Goal: Transaction & Acquisition: Book appointment/travel/reservation

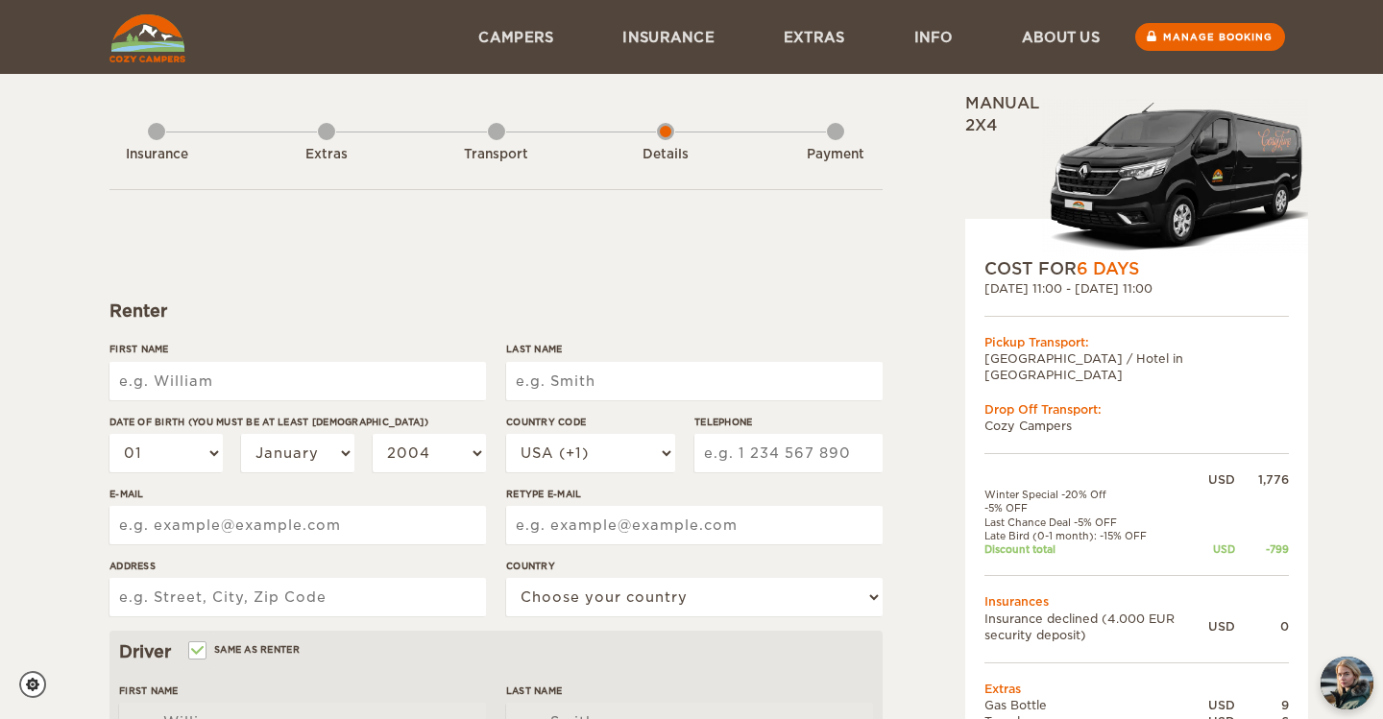
click at [322, 134] on div "Extras" at bounding box center [326, 150] width 17 height 77
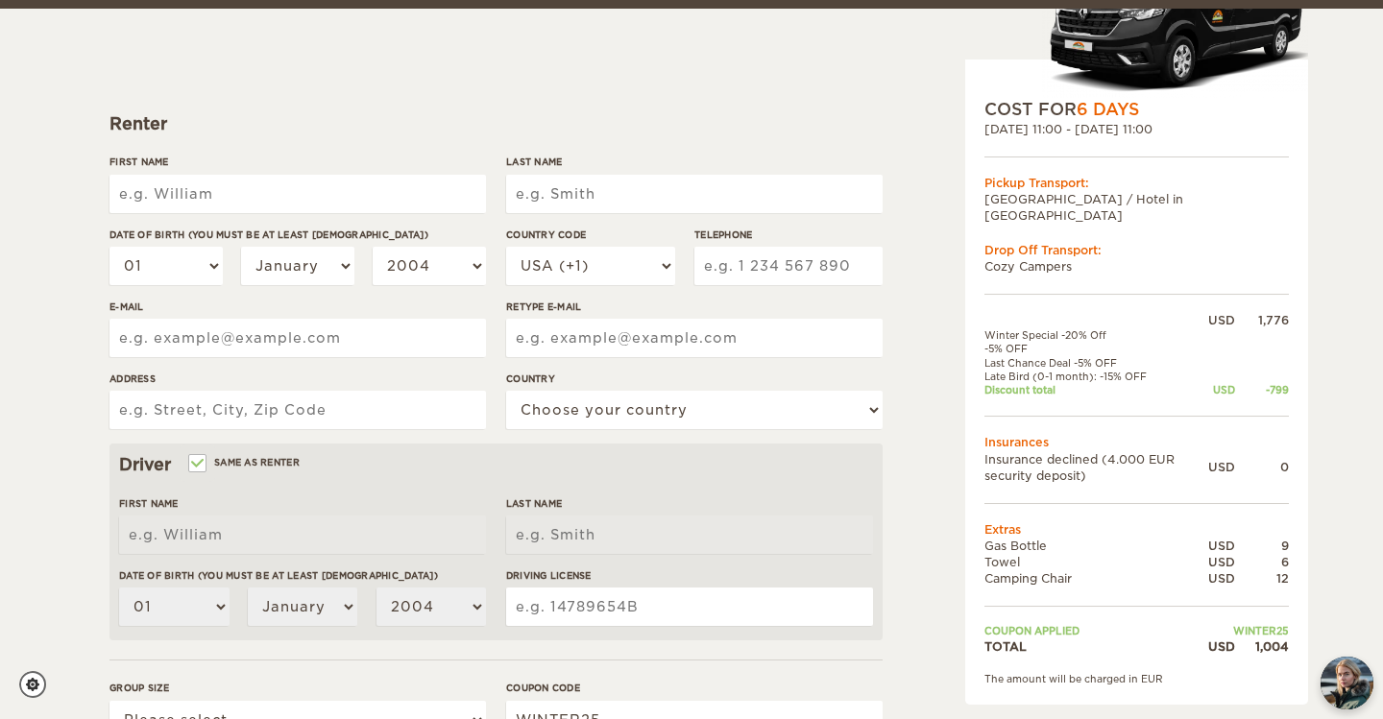
scroll to position [230, 0]
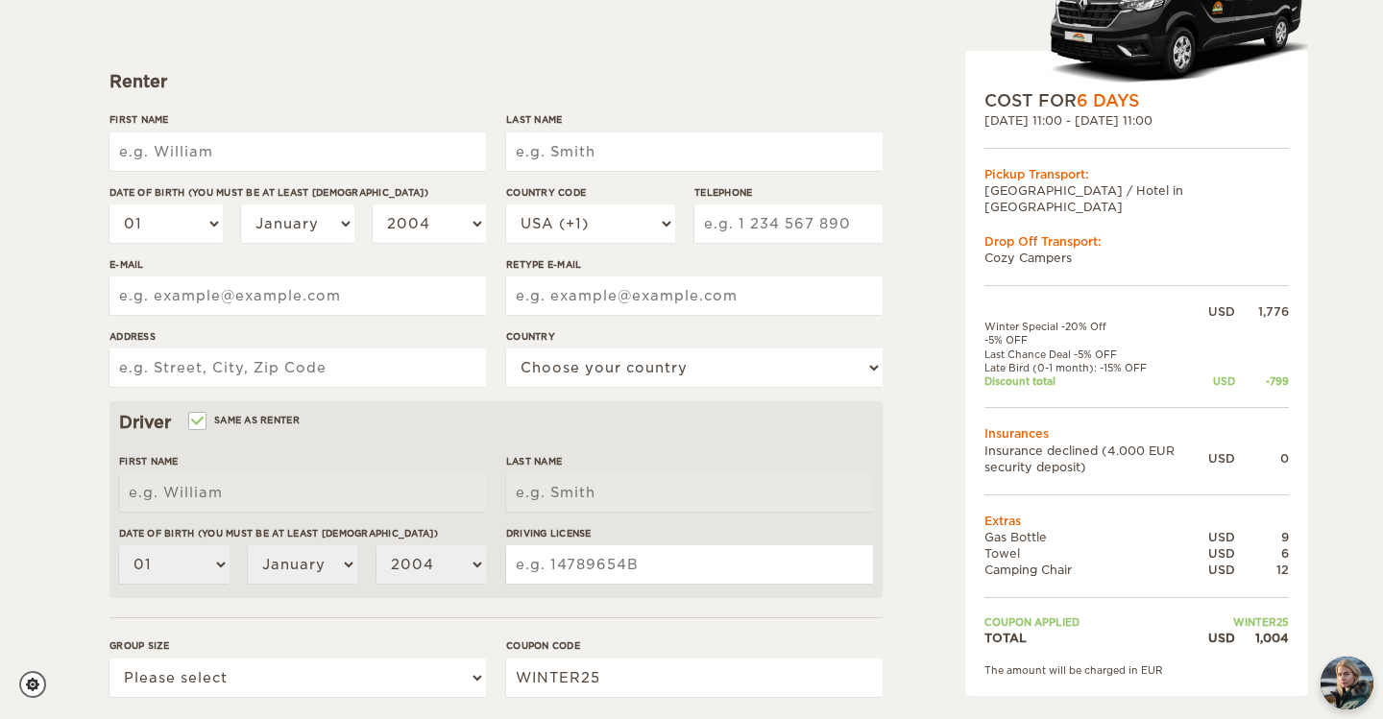
click at [313, 138] on input "First Name" at bounding box center [298, 152] width 377 height 38
type input "JAred"
type input "[PERSON_NAME]"
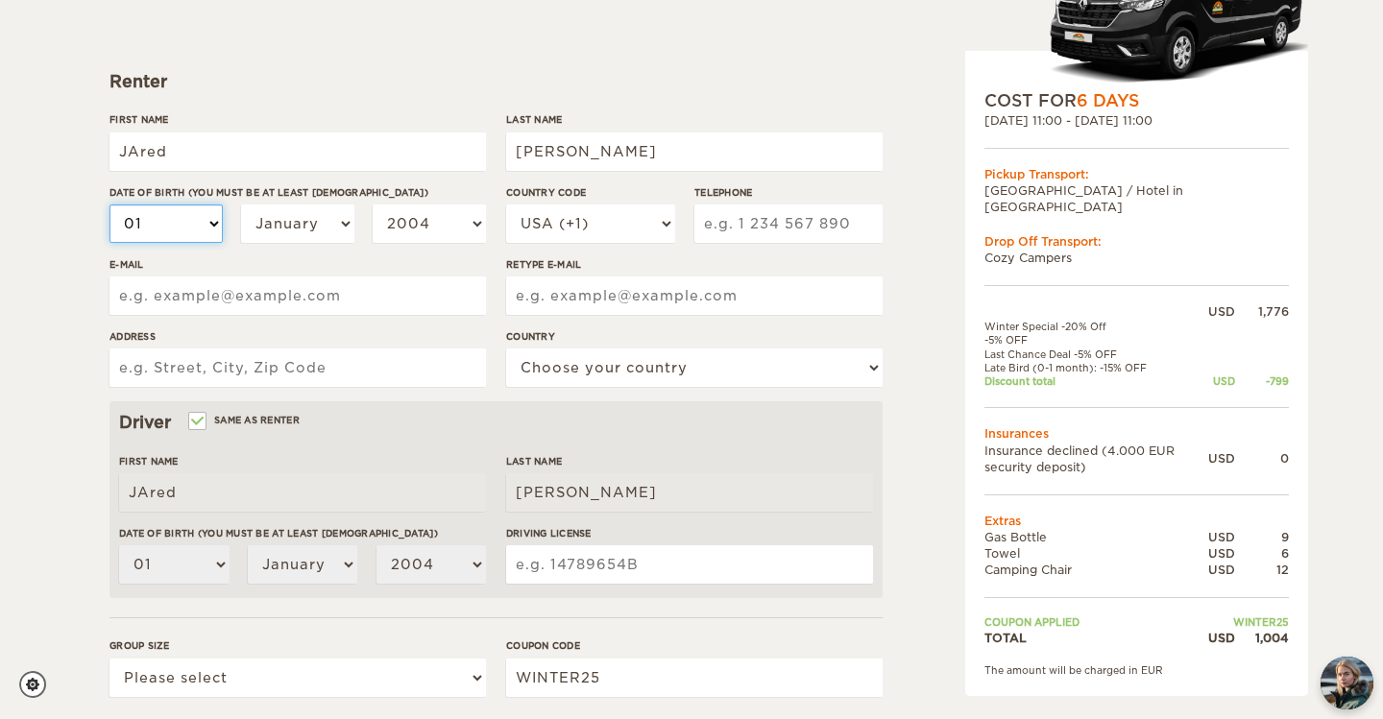
select select "02"
select select "06"
select select "11"
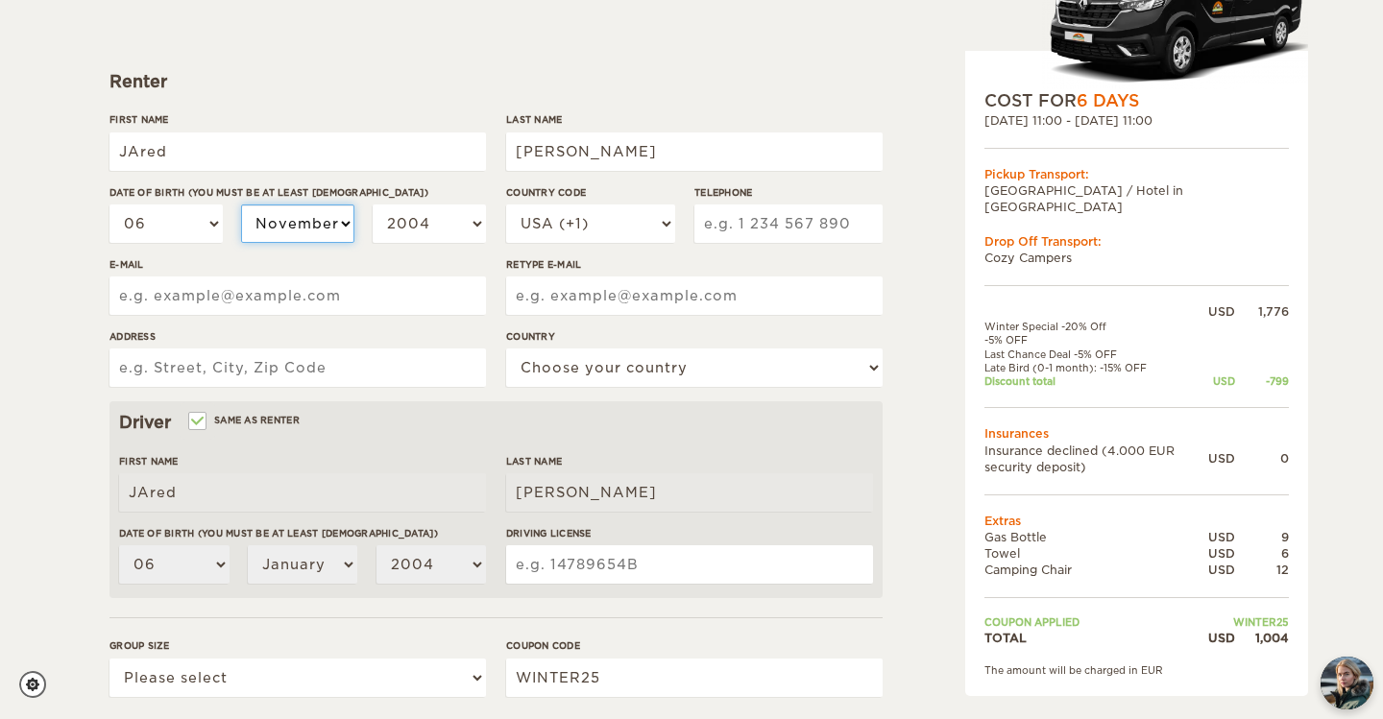
select select "11"
select select "1999"
select select "1992"
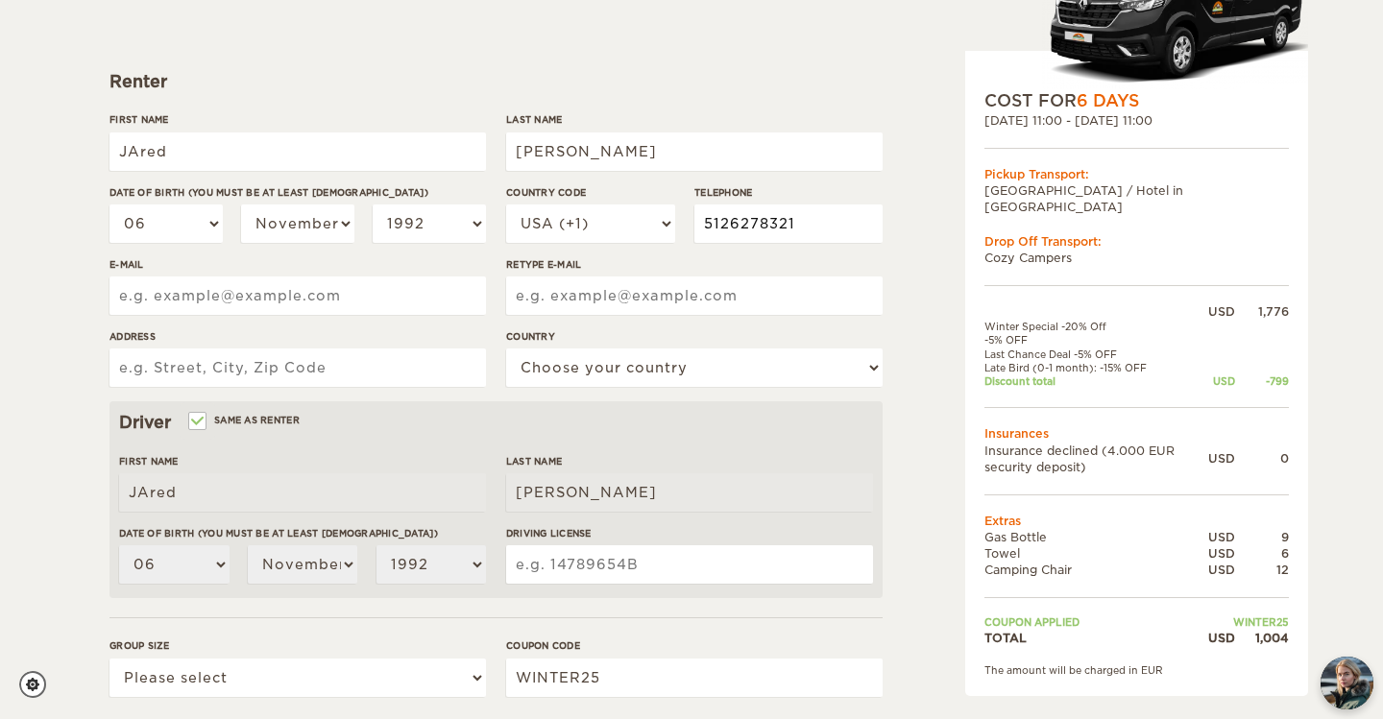
type input "5126278321"
click at [207, 286] on input "E-mail" at bounding box center [298, 296] width 377 height 38
type input "[EMAIL_ADDRESS][DOMAIN_NAME]"
click at [563, 300] on input "Retype E-mail" at bounding box center [694, 296] width 377 height 38
type input "[EMAIL_ADDRESS][DOMAIN_NAME]"
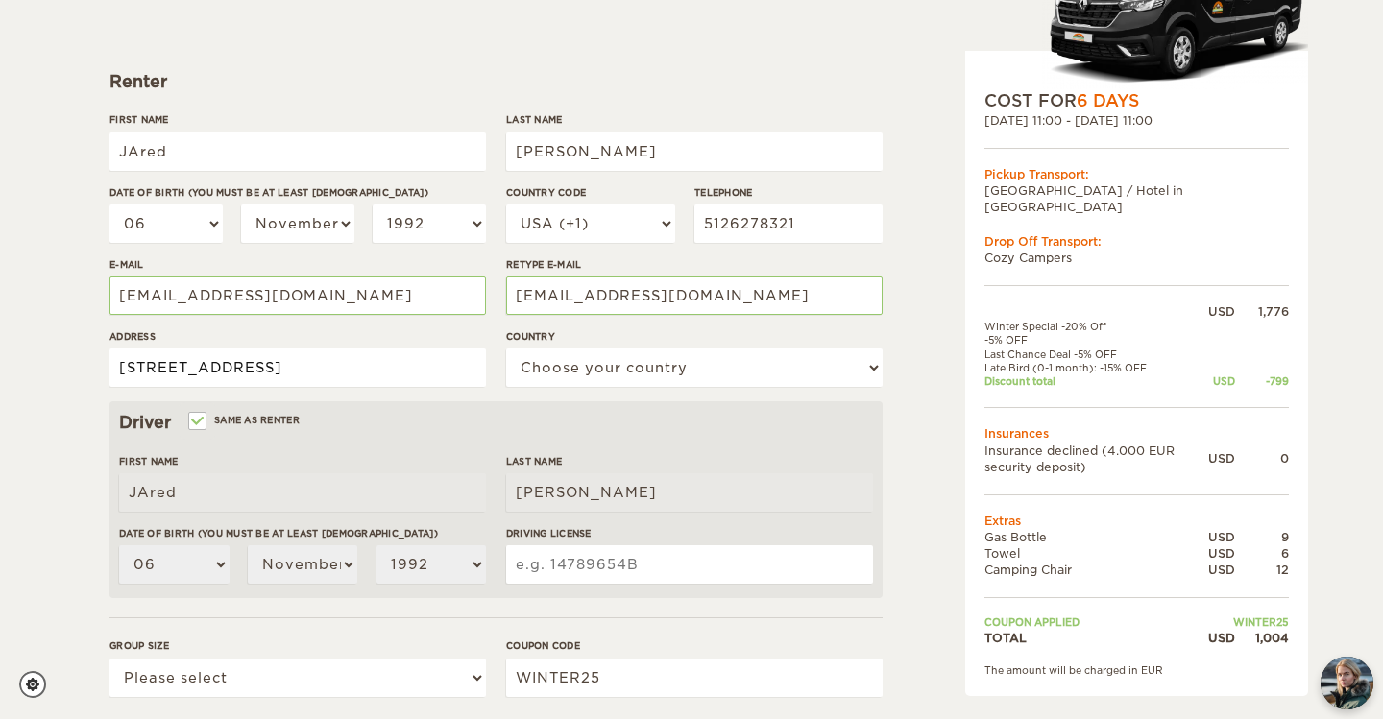
type input "[STREET_ADDRESS]"
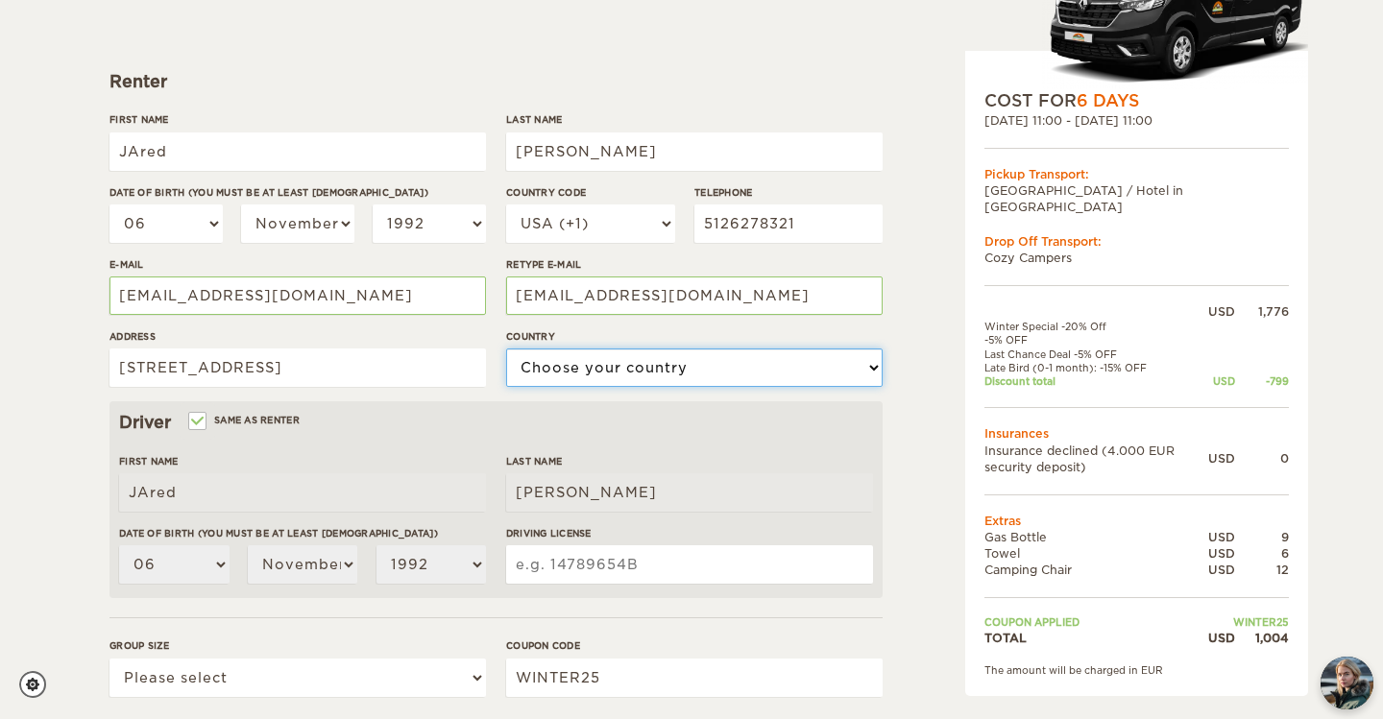
click at [757, 363] on select "Choose your country [GEOGRAPHIC_DATA] [GEOGRAPHIC_DATA] [GEOGRAPHIC_DATA] [GEOG…" at bounding box center [694, 368] width 377 height 38
select select "222"
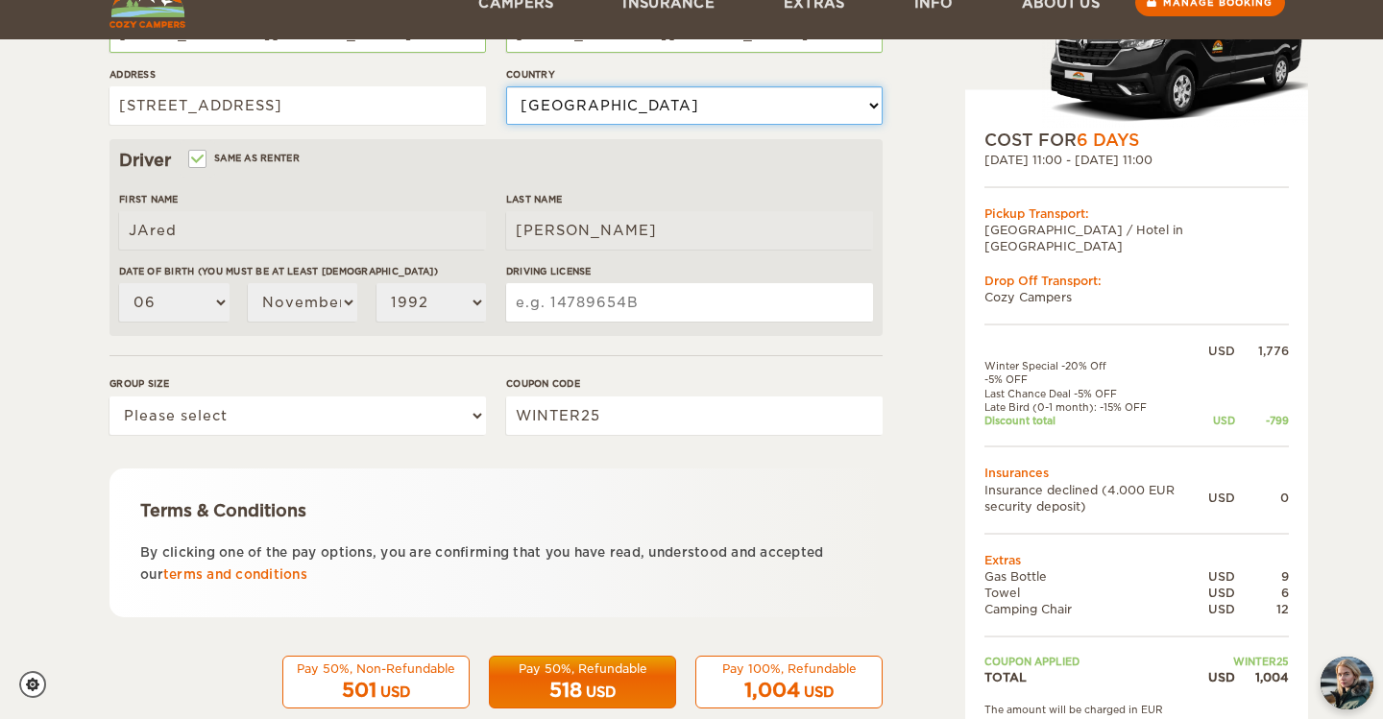
scroll to position [530, 0]
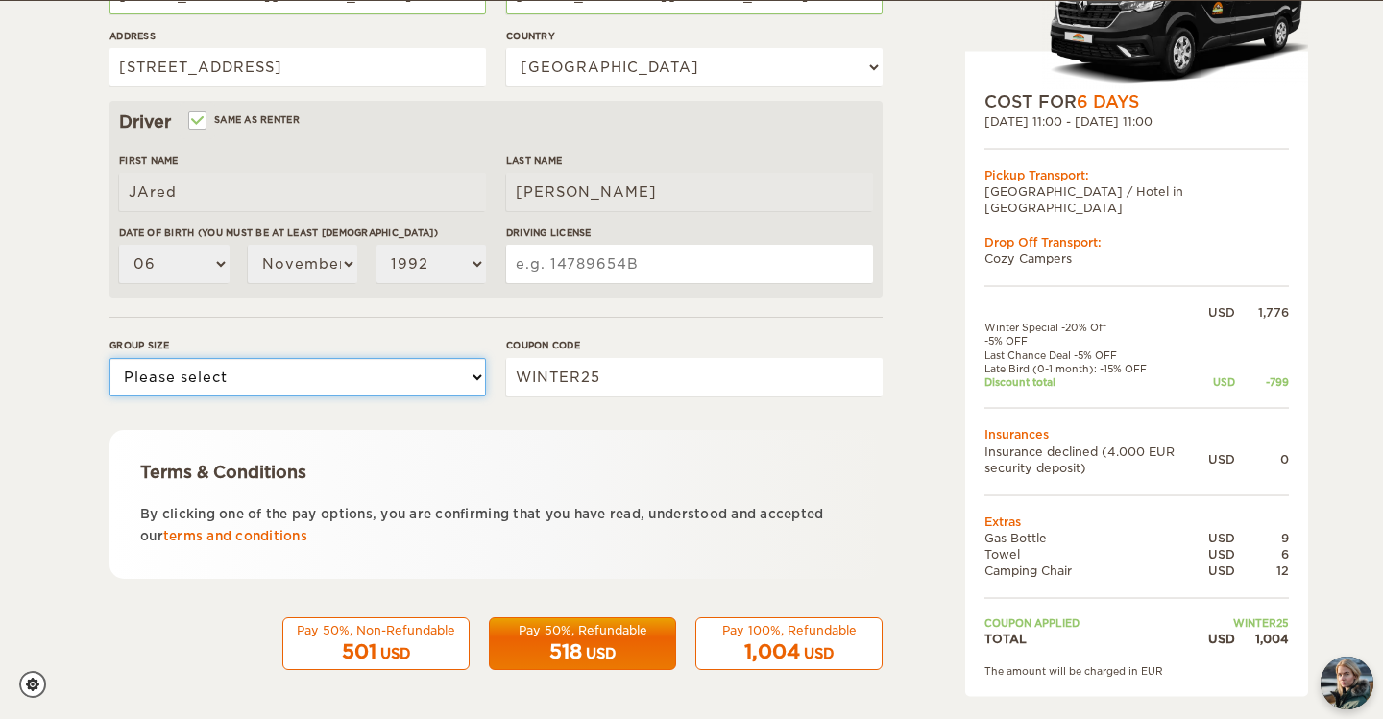
click at [223, 388] on select "Please select 1 2 3" at bounding box center [298, 377] width 377 height 38
select select "1"
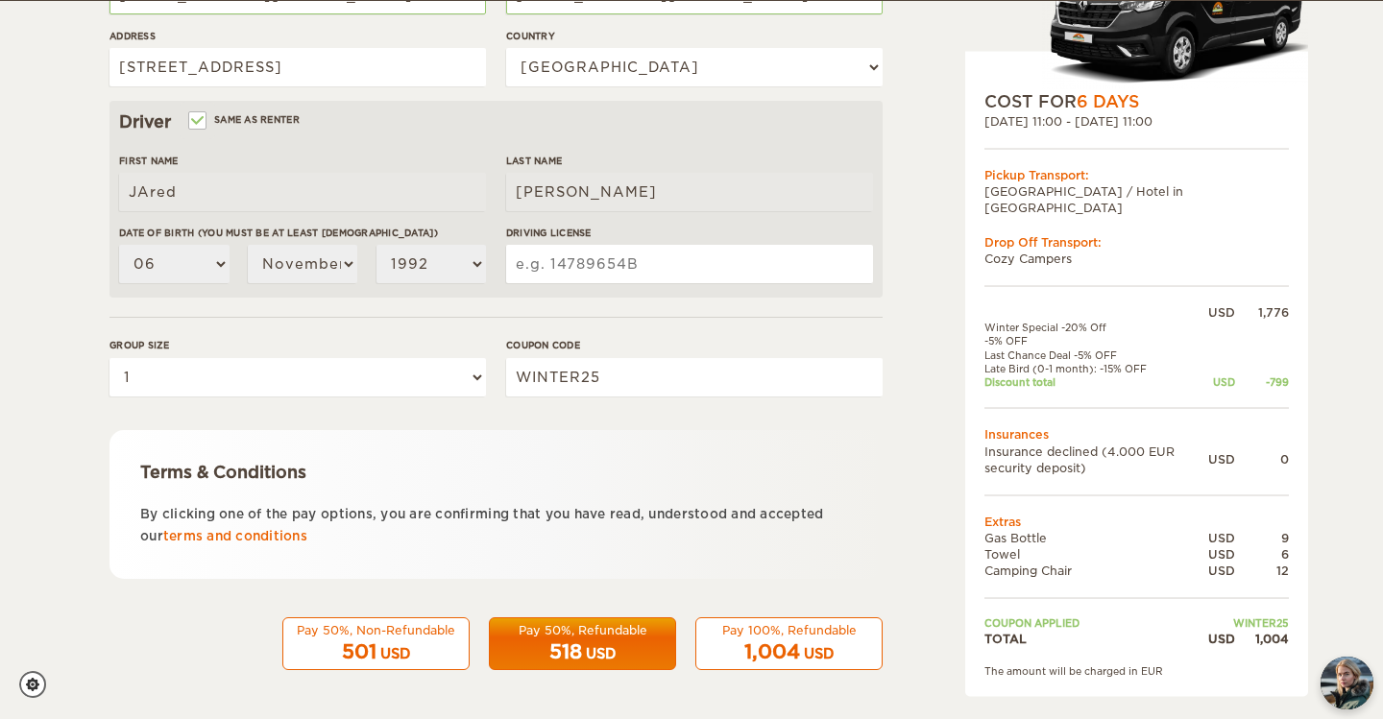
click at [541, 649] on div "518 USD" at bounding box center [582, 653] width 162 height 28
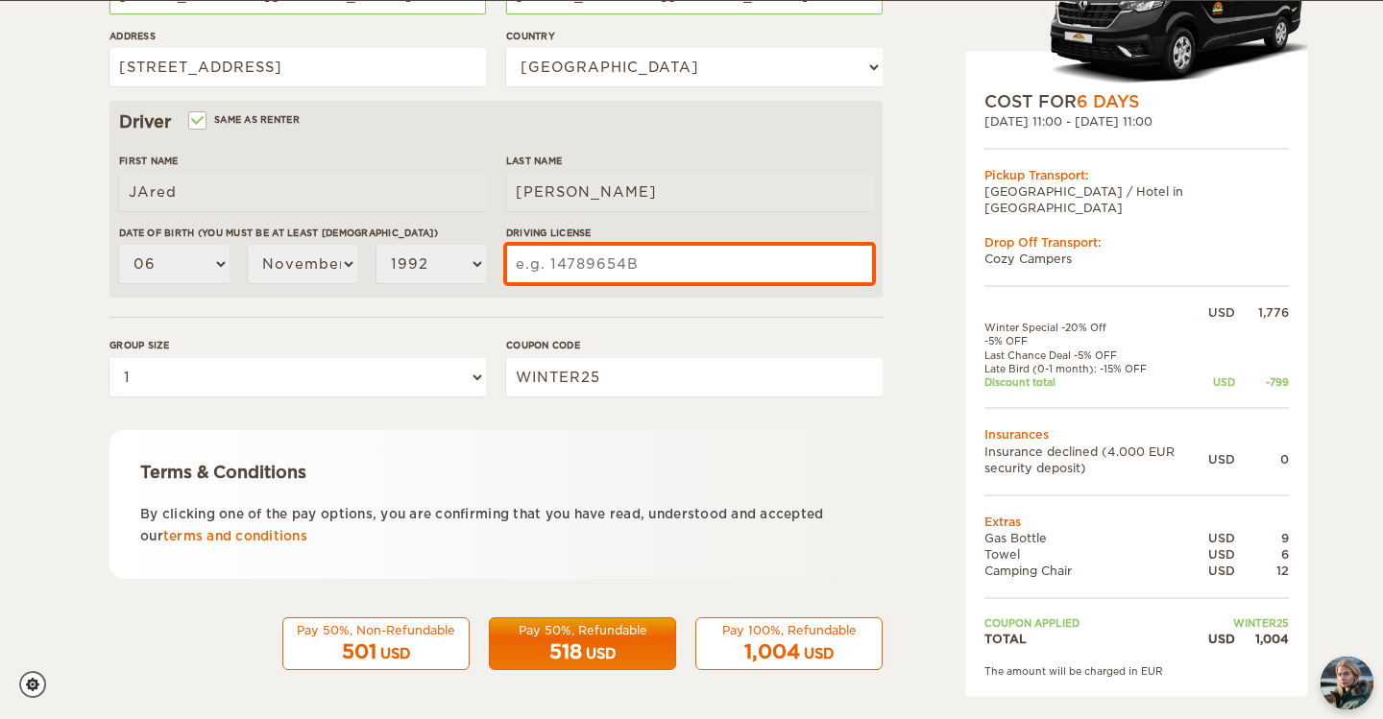
scroll to position [525, 0]
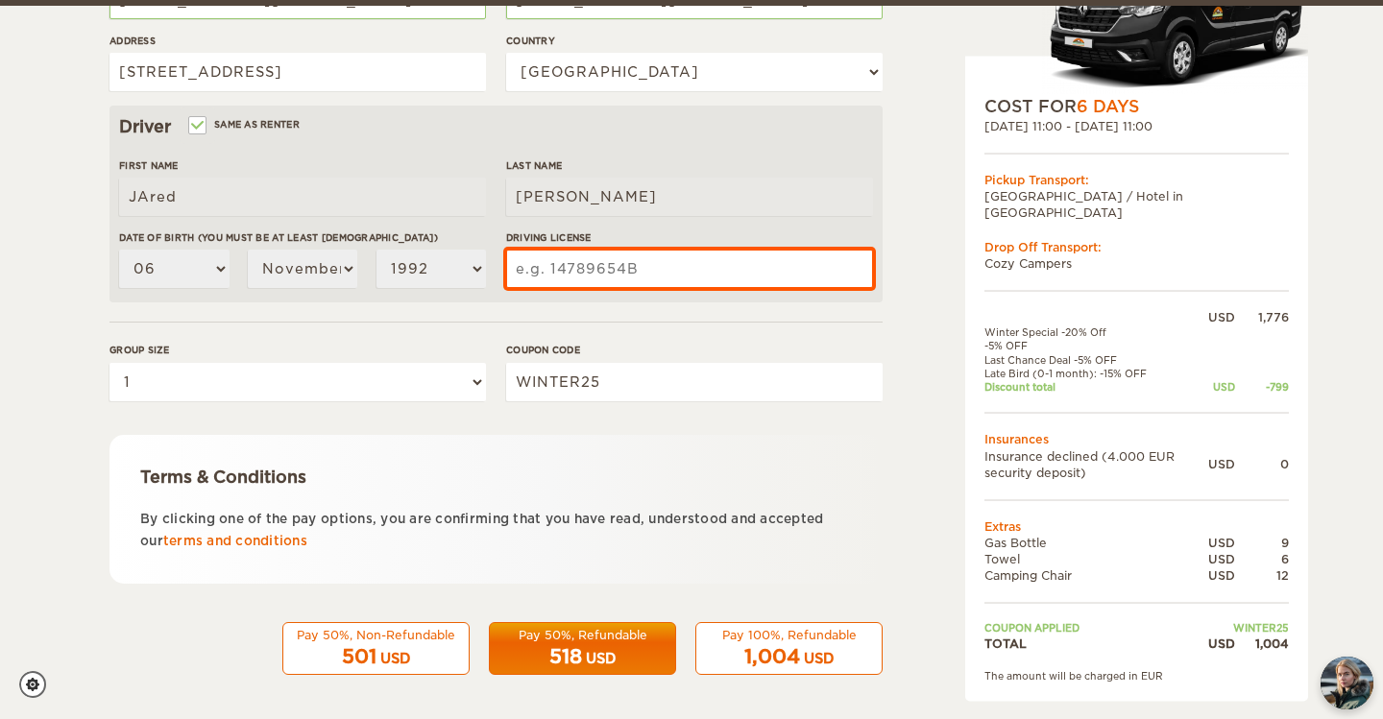
click at [584, 263] on input "Driving License" at bounding box center [689, 269] width 367 height 38
type input "1491828292"
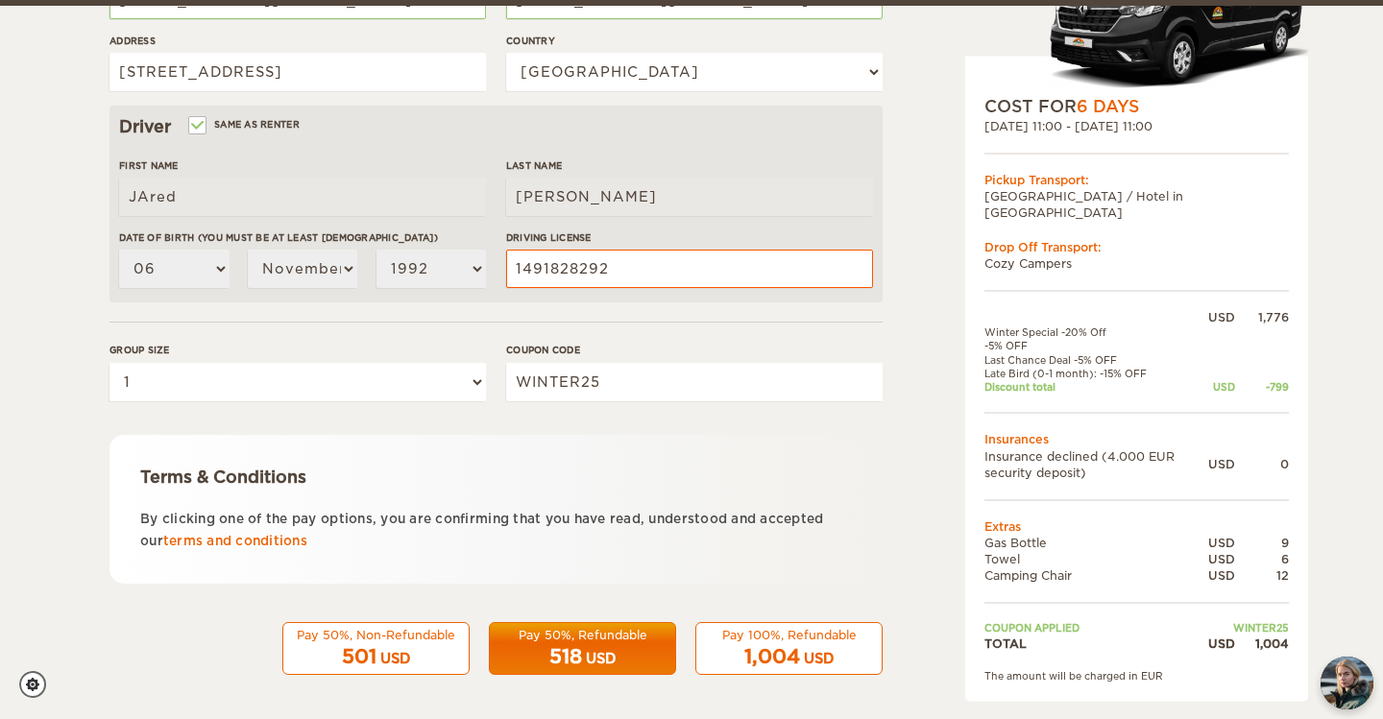
click at [598, 639] on div "Pay 50%, Refundable" at bounding box center [582, 635] width 162 height 16
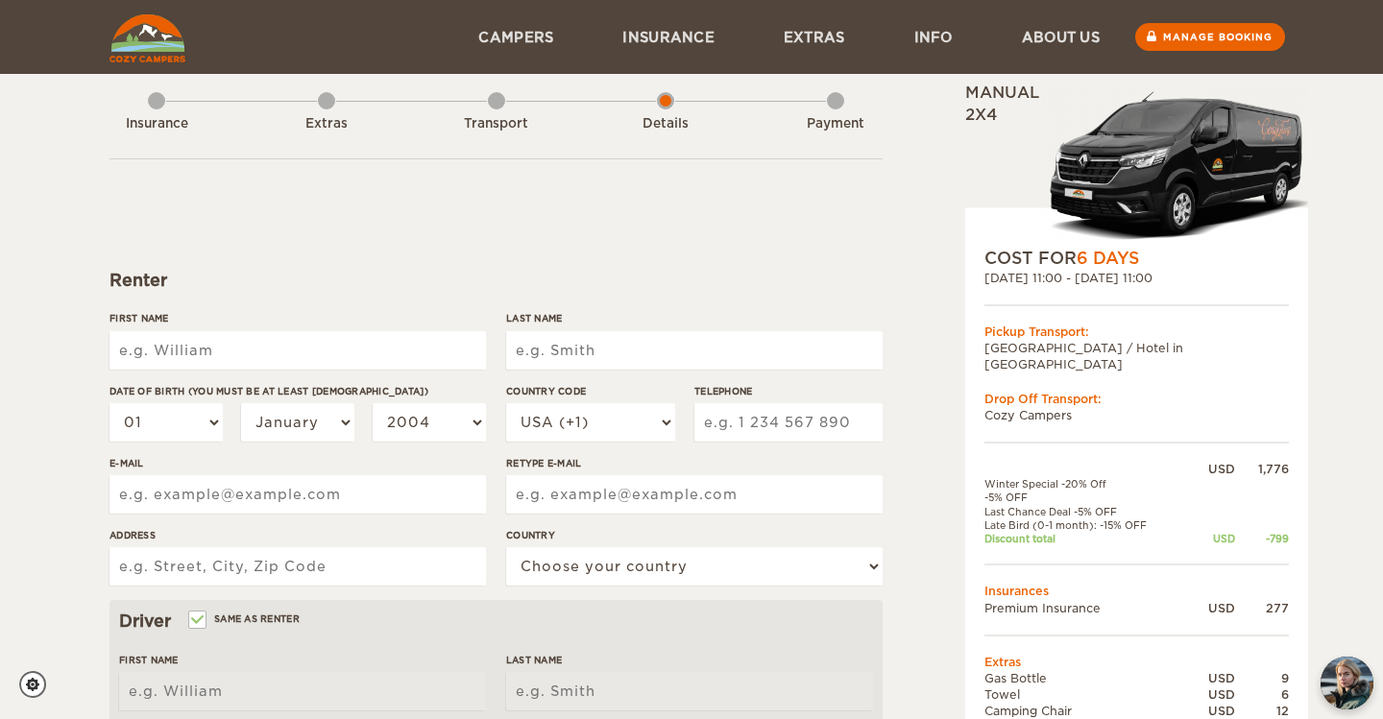
scroll to position [19, 0]
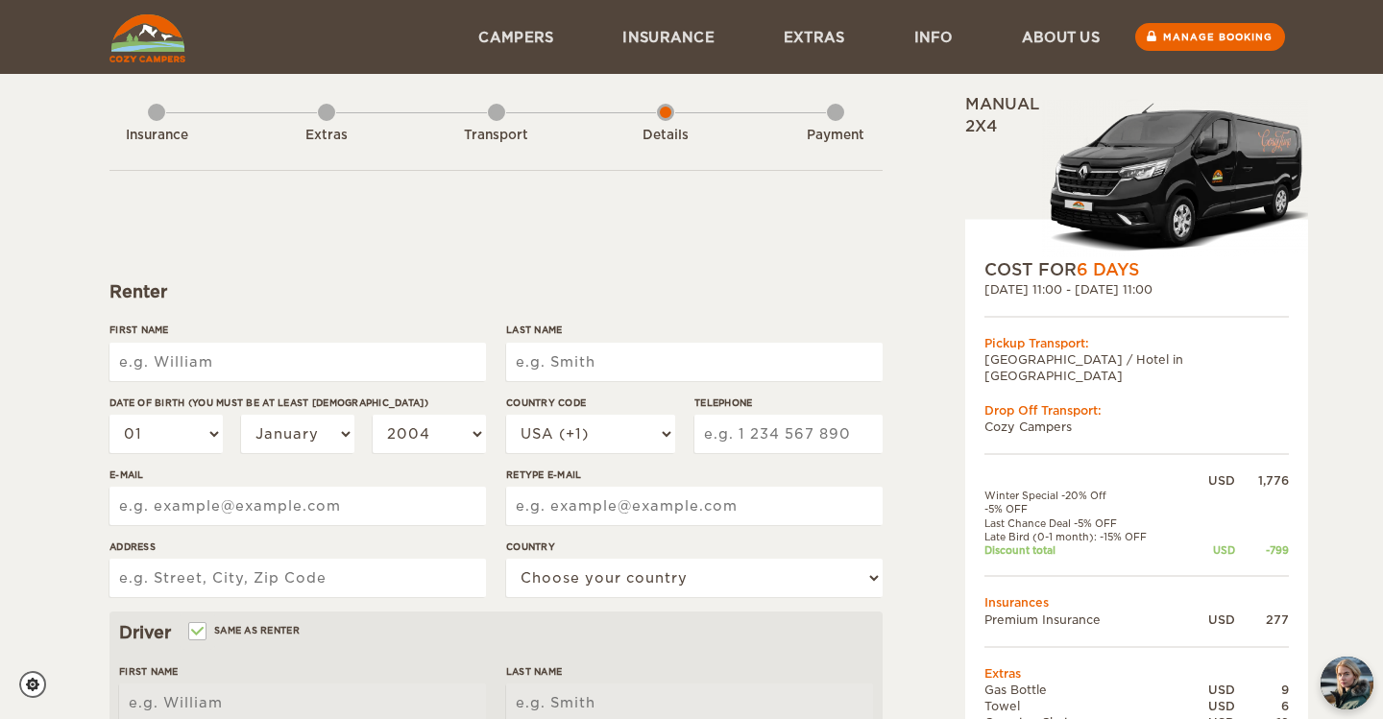
click at [285, 352] on input "First Name" at bounding box center [298, 362] width 377 height 38
type input "[PERSON_NAME]"
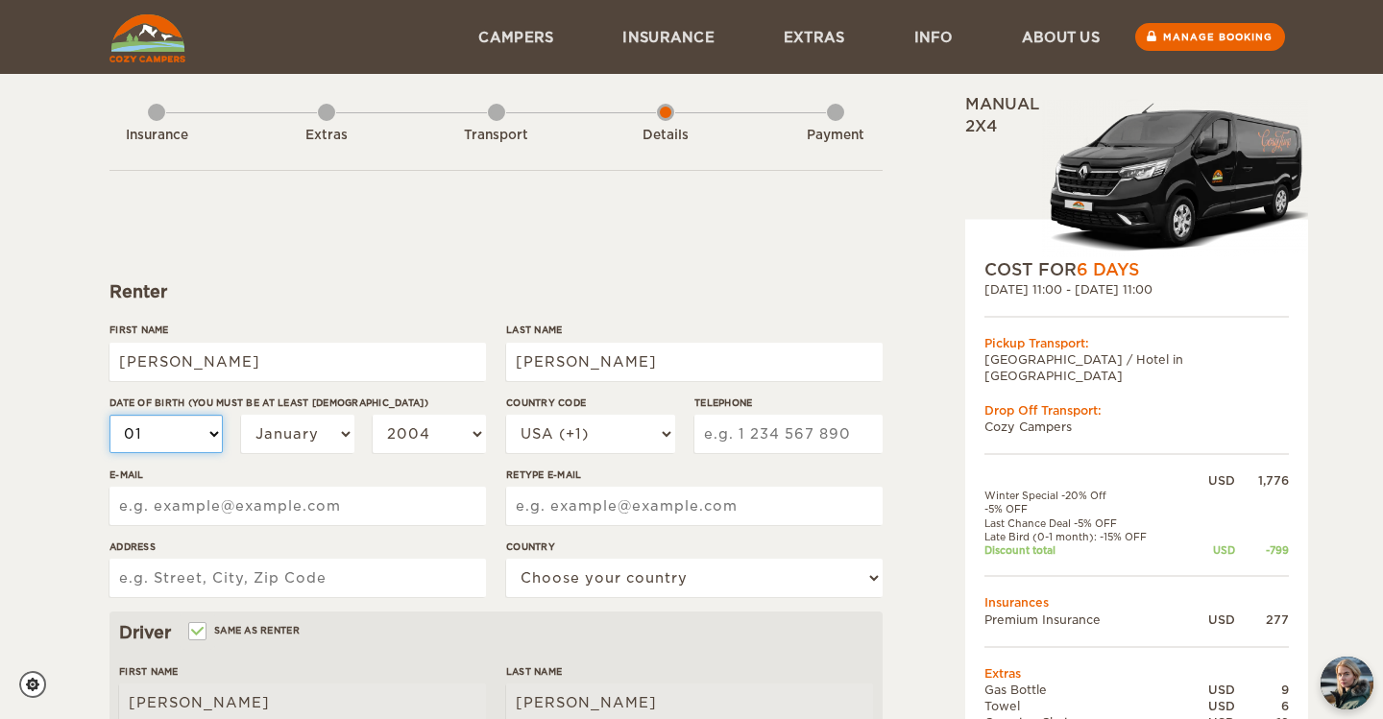
select select "02"
select select "06"
select select "10"
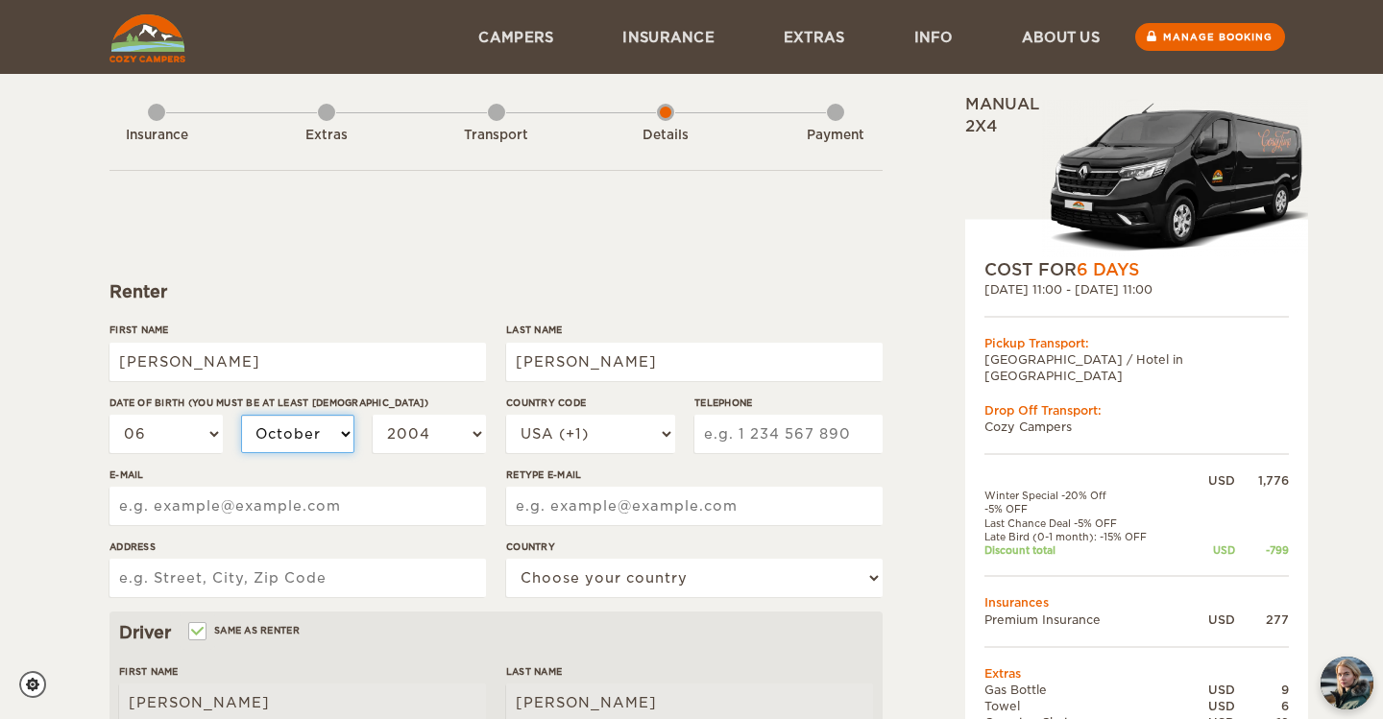
select select "10"
click at [277, 452] on select "January February March April May June July August September October November De…" at bounding box center [297, 434] width 113 height 38
select select "11"
click at [420, 429] on select "2004 2003 2002 2001 2000 1999 1998 1997 1996 1995 1994 1993 1992 1991 1990 1989…" at bounding box center [429, 434] width 113 height 38
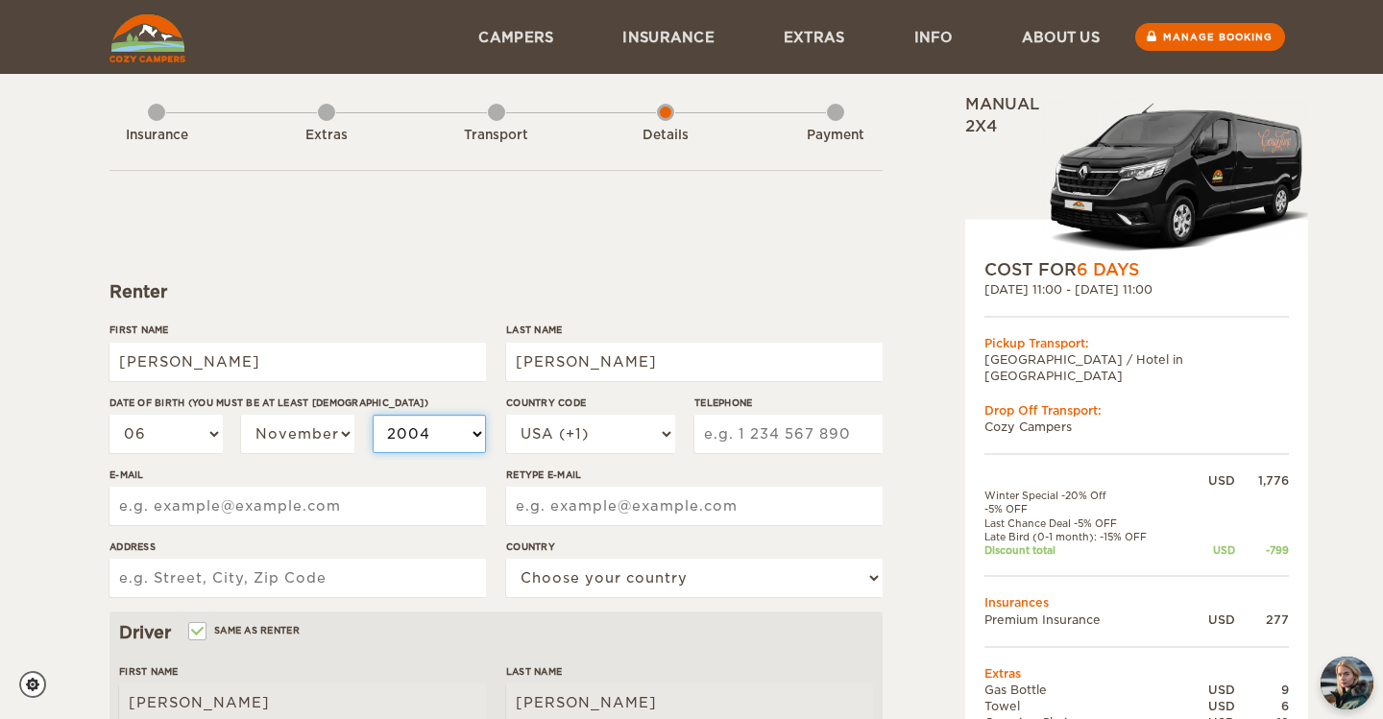
select select "1992"
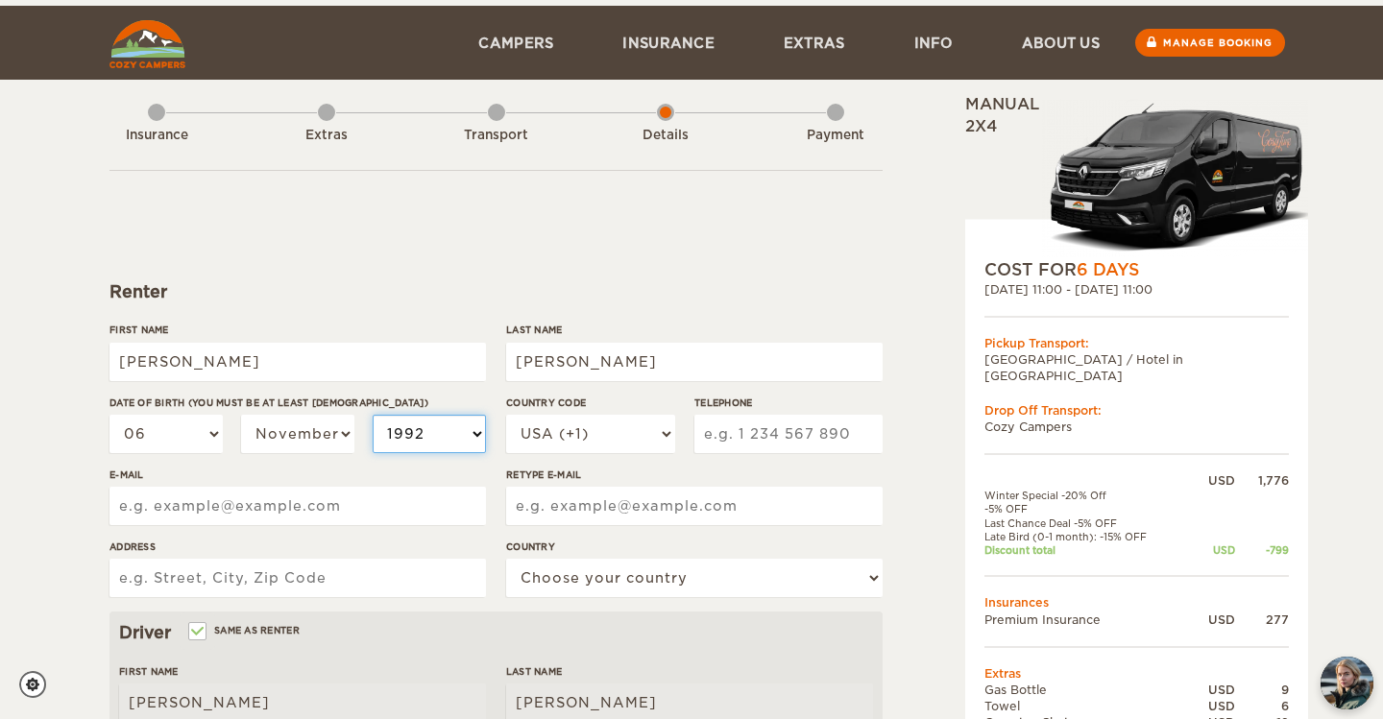
scroll to position [49, 0]
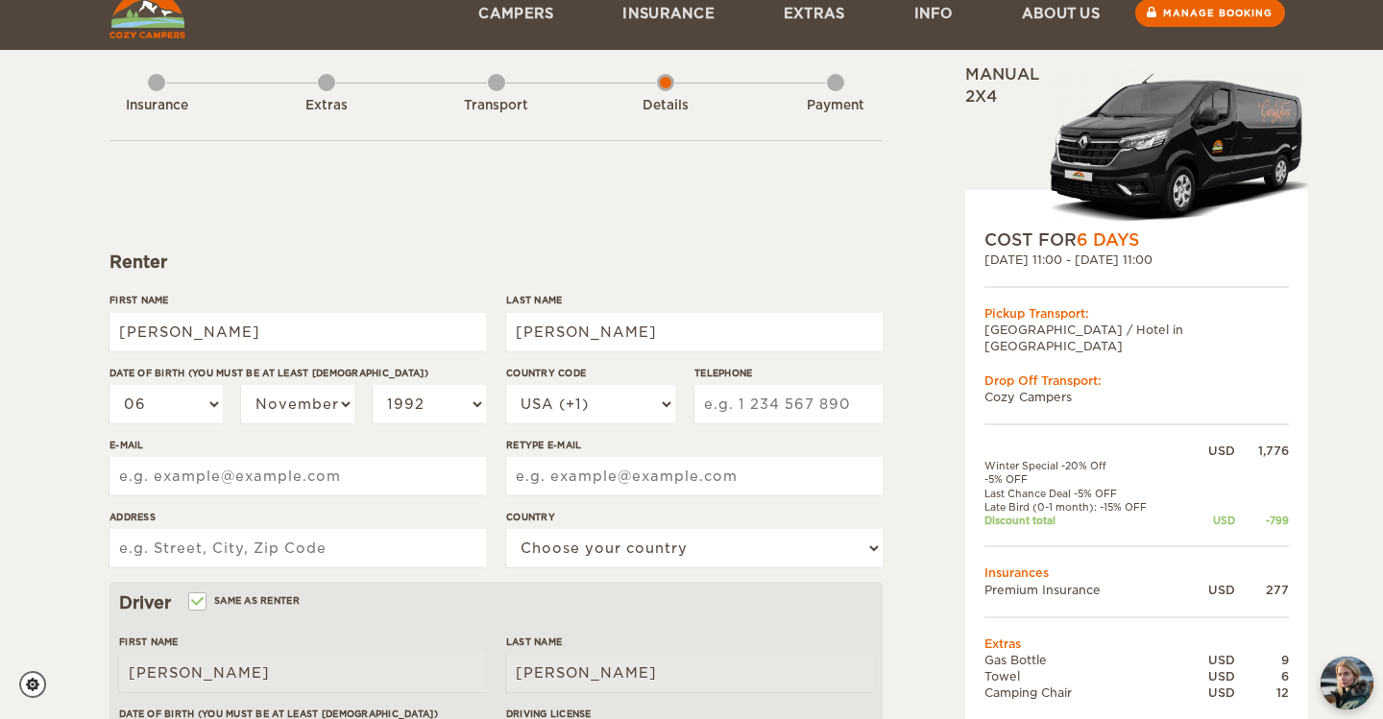
click at [770, 409] on input "Telephone" at bounding box center [789, 404] width 188 height 38
type input "5126278321"
click at [450, 466] on input "E-mail" at bounding box center [298, 476] width 377 height 38
type input "[EMAIL_ADDRESS][DOMAIN_NAME]"
click at [579, 475] on input "Retype E-mail" at bounding box center [694, 476] width 377 height 38
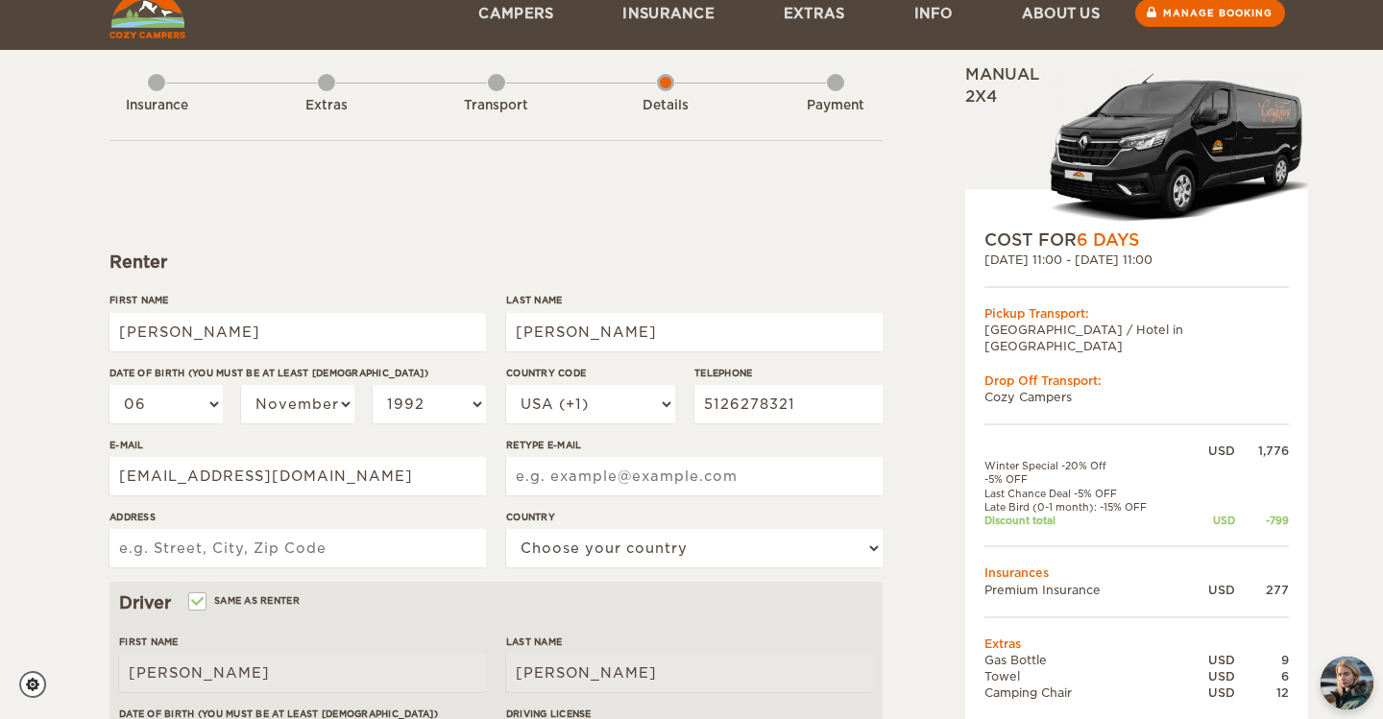
type input "[EMAIL_ADDRESS][DOMAIN_NAME]"
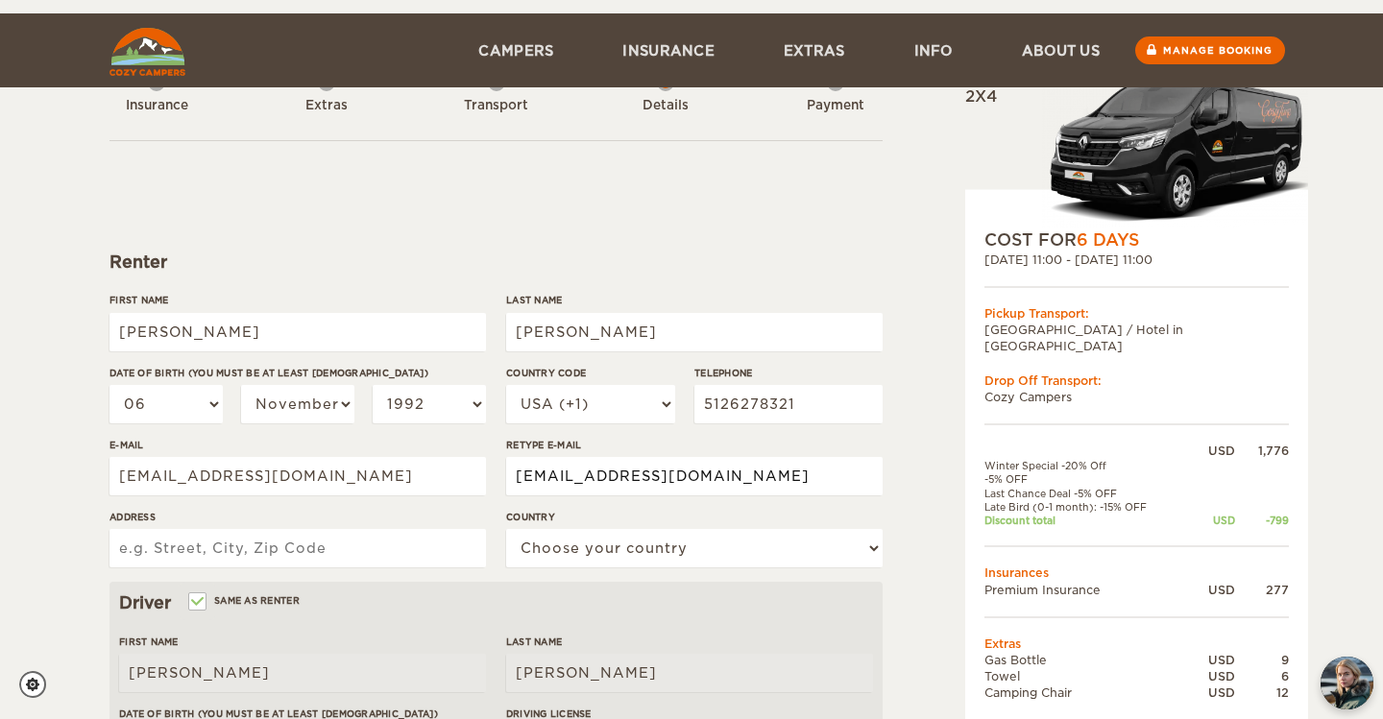
scroll to position [211, 0]
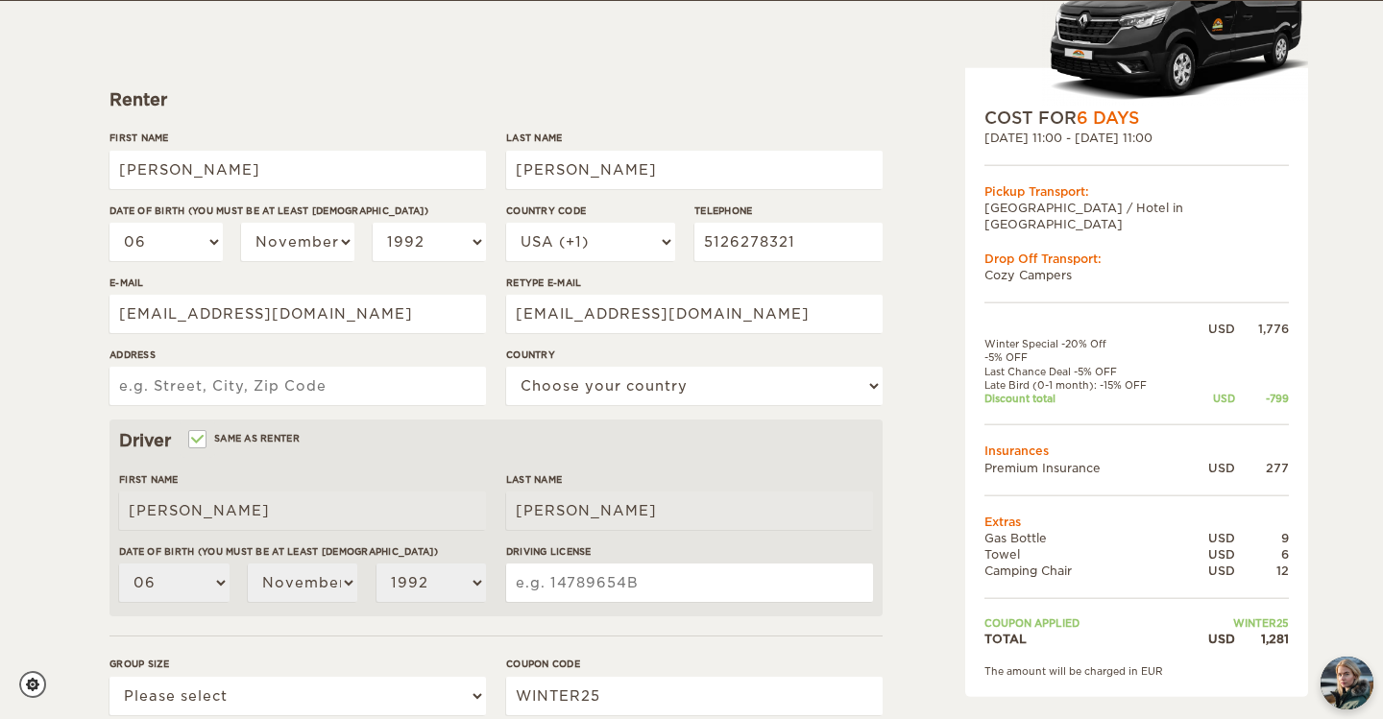
click at [365, 382] on input "Address" at bounding box center [298, 386] width 377 height 38
type input "[STREET_ADDRESS]"
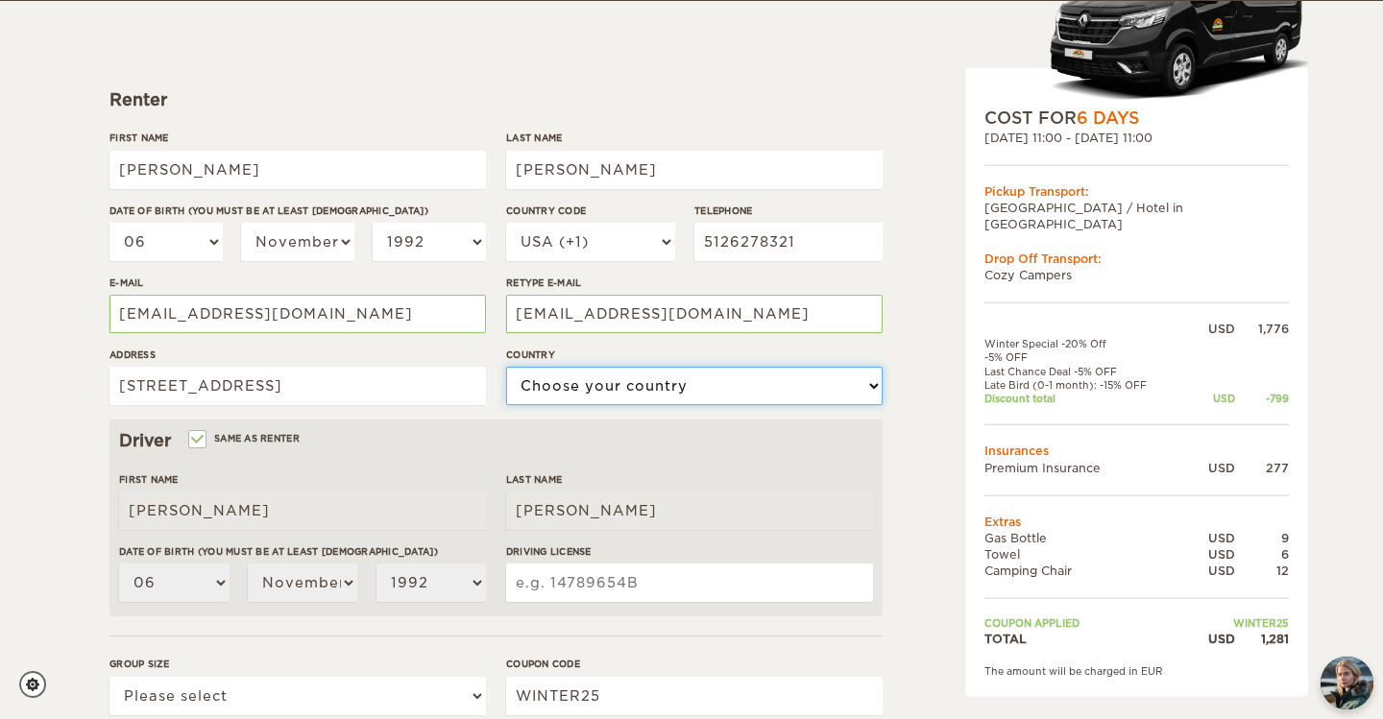
click at [565, 387] on select "Choose your country [GEOGRAPHIC_DATA] [GEOGRAPHIC_DATA] [GEOGRAPHIC_DATA] [GEOG…" at bounding box center [694, 386] width 377 height 38
select select "222"
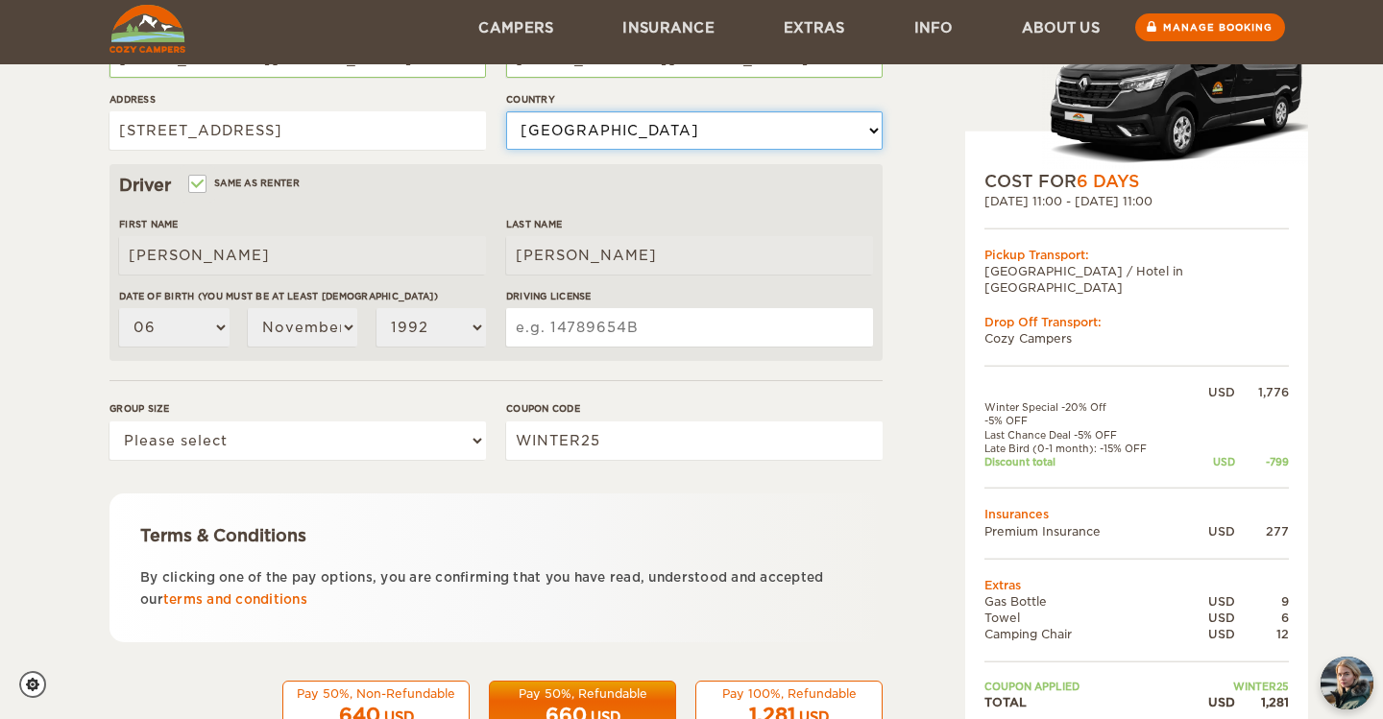
scroll to position [530, 0]
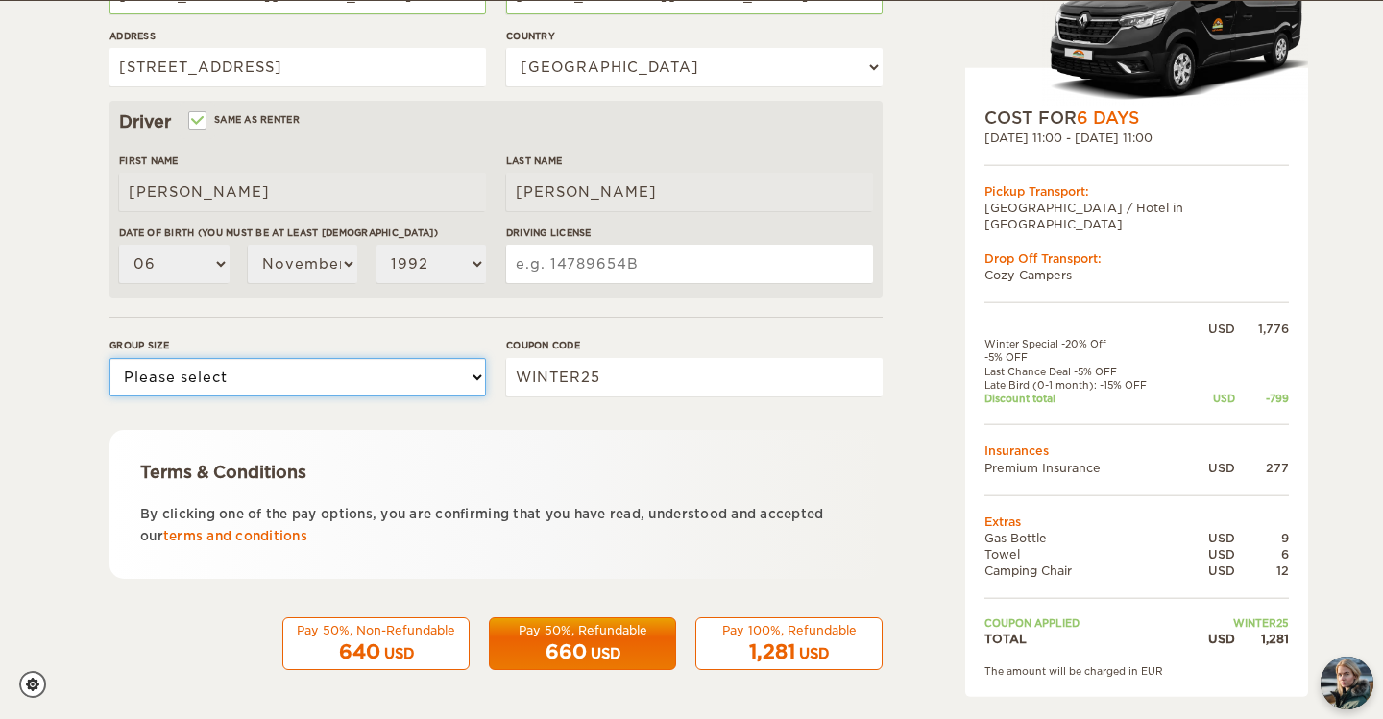
click at [341, 374] on select "Please select 1 2 3" at bounding box center [298, 377] width 377 height 38
select select "1"
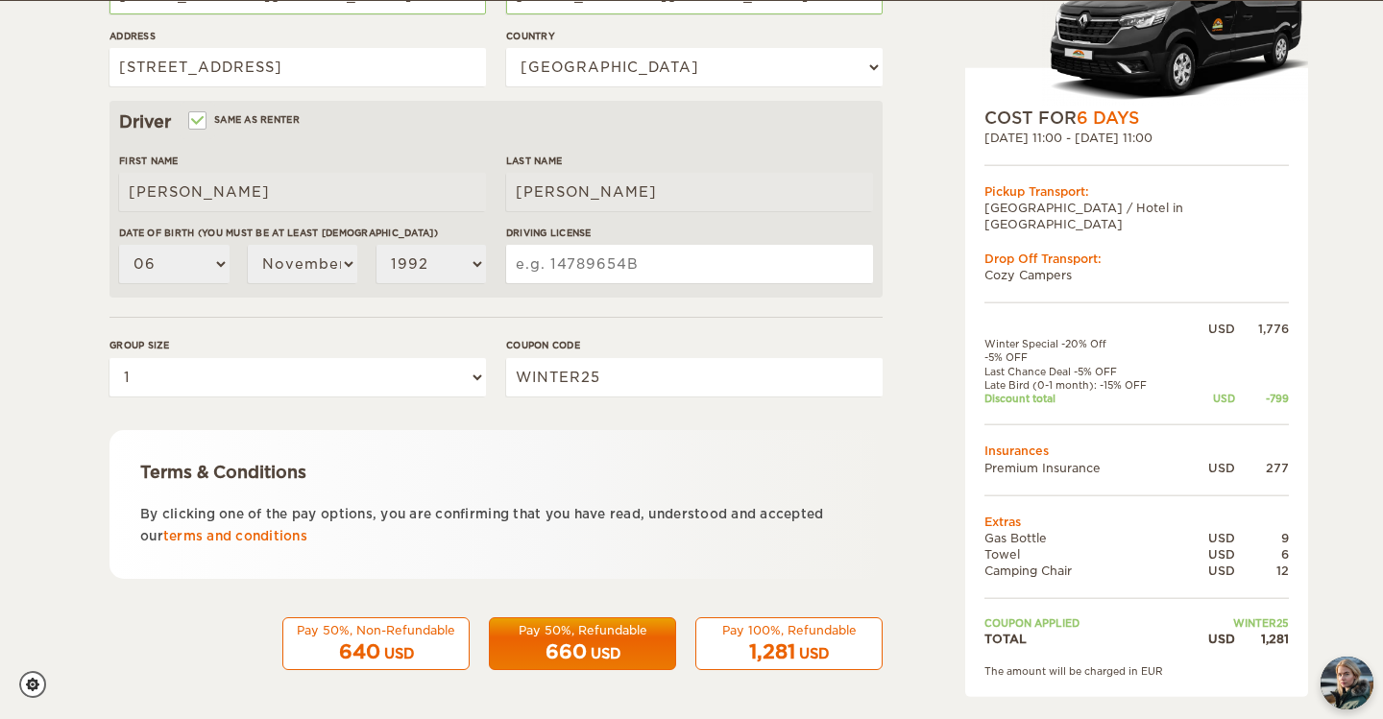
click at [564, 628] on div "Pay 50%, Refundable" at bounding box center [582, 630] width 162 height 16
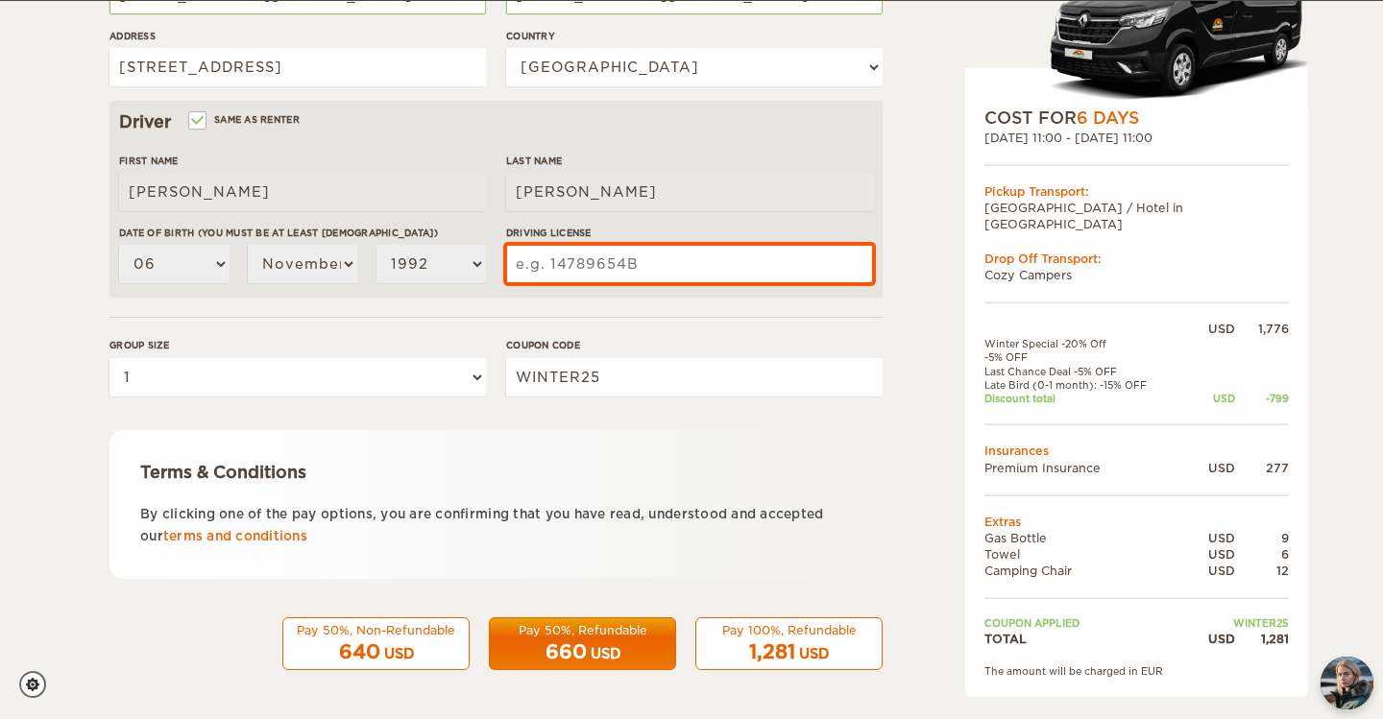
scroll to position [525, 0]
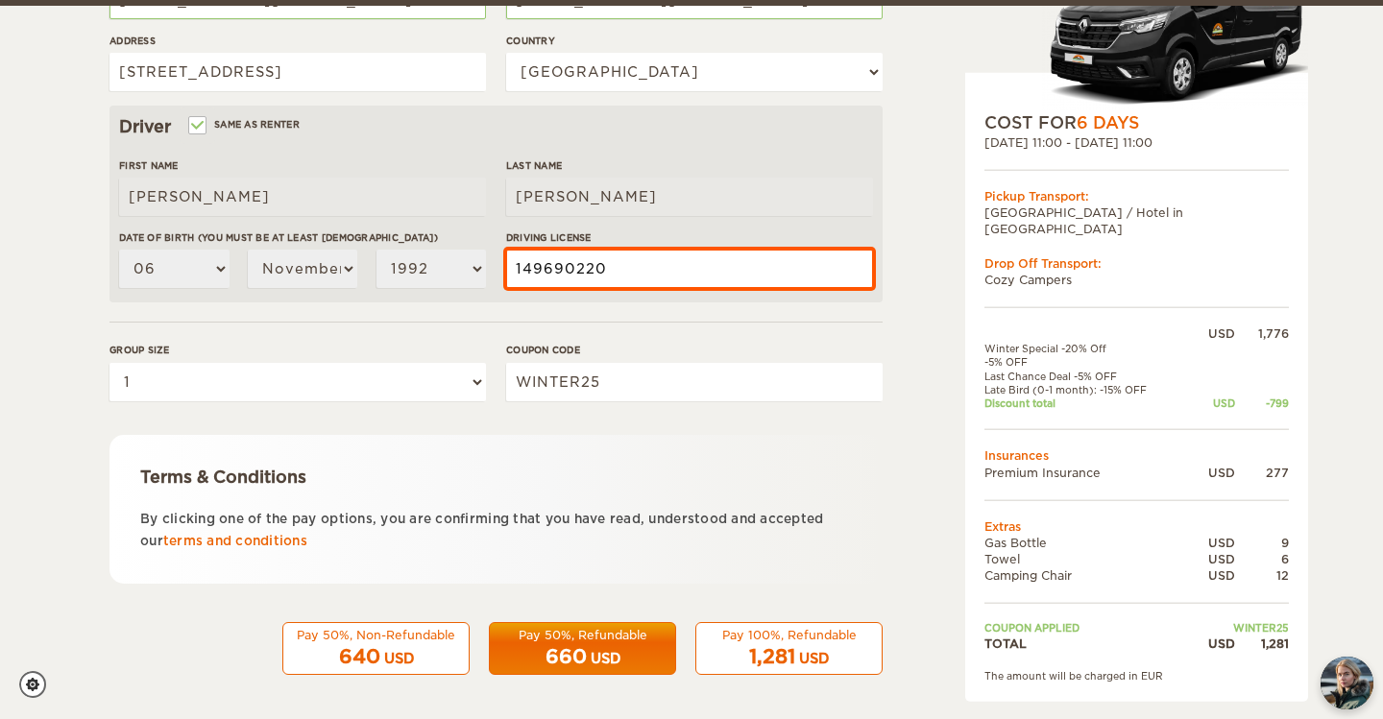
type input "149690220"
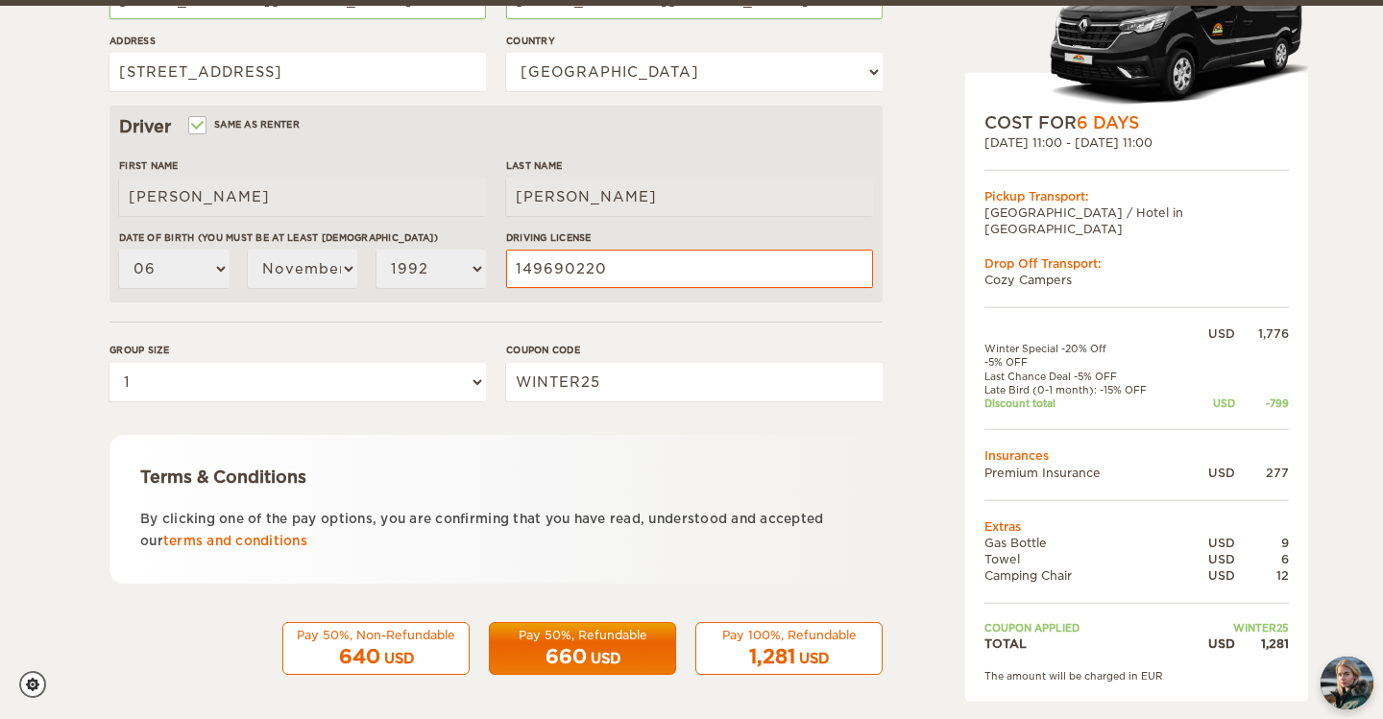
click at [620, 659] on div "USD" at bounding box center [606, 658] width 30 height 19
